Goal: Information Seeking & Learning: Learn about a topic

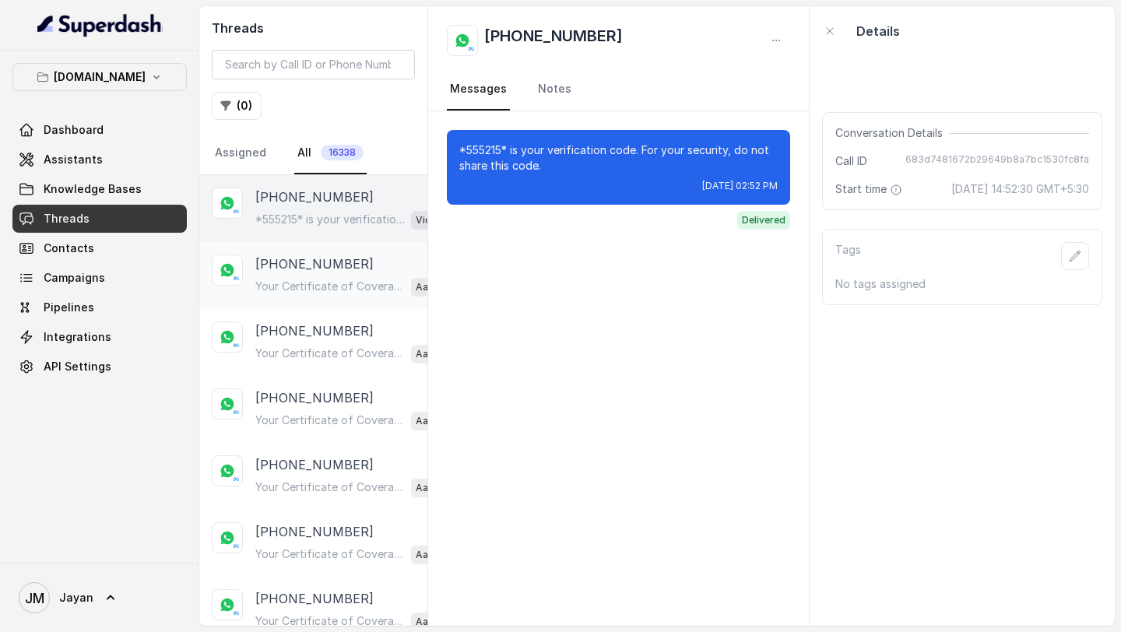
click at [317, 290] on p "Your Certificate of Coverage is Ready Hi [PERSON_NAME], Your Certificate of Cov…" at bounding box center [329, 287] width 149 height 16
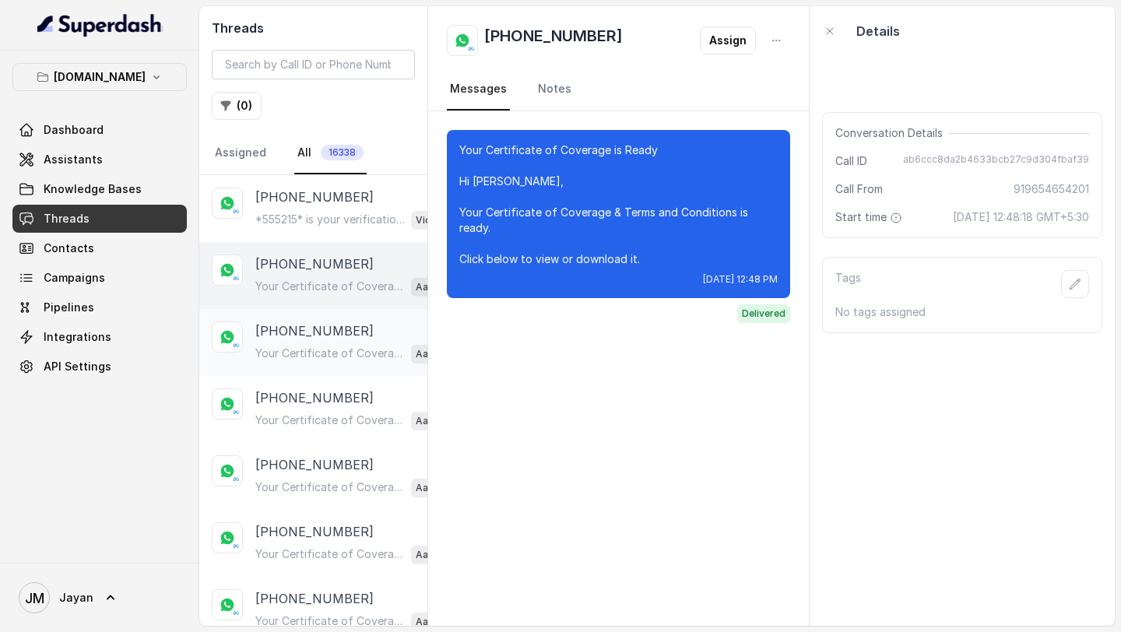
click at [314, 360] on div "Your Certificate of Coverage is Ready Hi [PERSON_NAME], Your Certificate of Cov…" at bounding box center [349, 353] width 188 height 20
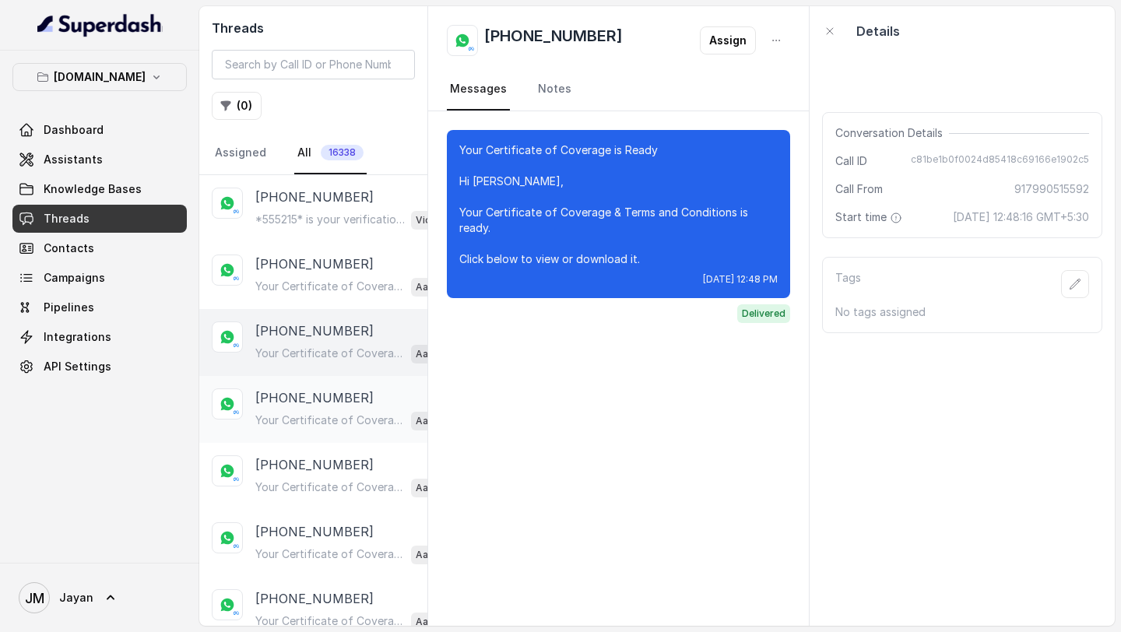
click at [319, 425] on p "Your Certificate of Coverage is Ready Hi [PERSON_NAME], Your Certificate of Cov…" at bounding box center [329, 420] width 149 height 16
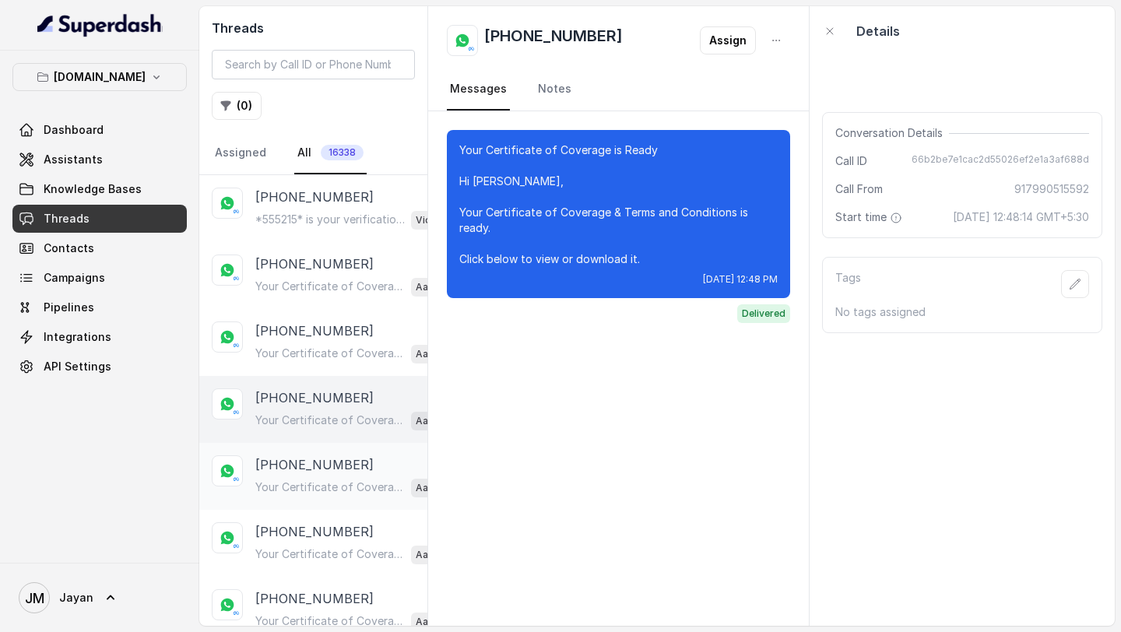
click at [326, 482] on p "Your Certificate of Coverage is Ready Hi [PERSON_NAME], Your Certificate of Cov…" at bounding box center [329, 487] width 149 height 16
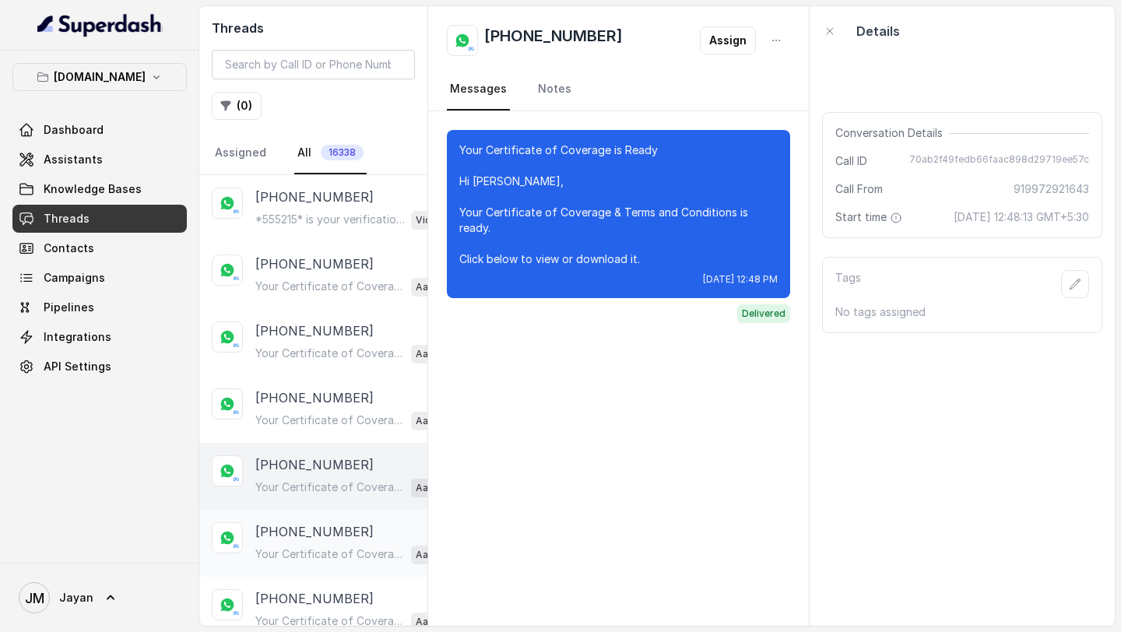
click at [320, 532] on p "[PHONE_NUMBER]" at bounding box center [314, 531] width 118 height 19
click at [315, 443] on div "[PHONE_NUMBER] Your Certificate of Coverage is Ready Hi [PERSON_NAME], Your Cer…" at bounding box center [313, 476] width 228 height 67
